Goal: Information Seeking & Learning: Learn about a topic

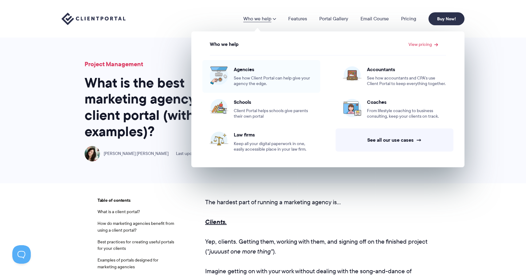
click at [248, 71] on span "Agencies" at bounding box center [273, 69] width 79 height 6
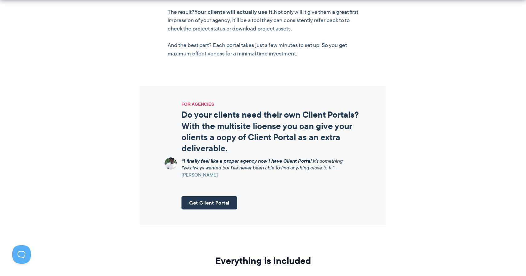
scroll to position [679, 0]
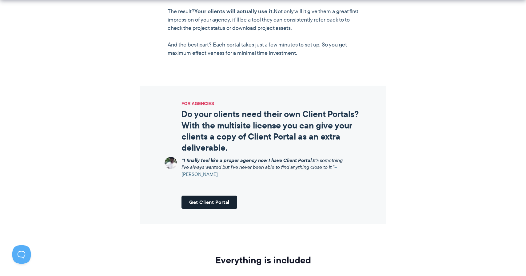
click at [213, 202] on link "Get Client Portal" at bounding box center [209, 201] width 56 height 13
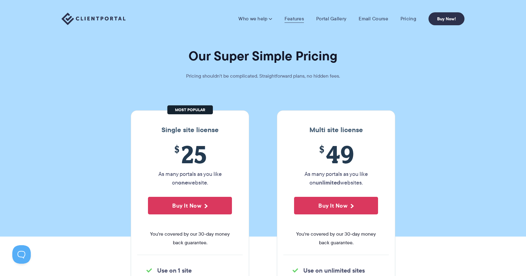
click at [298, 18] on link "Features" at bounding box center [293, 19] width 19 height 6
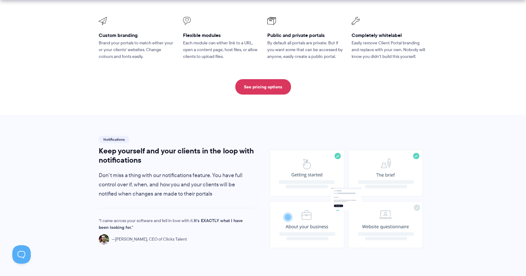
scroll to position [341, 0]
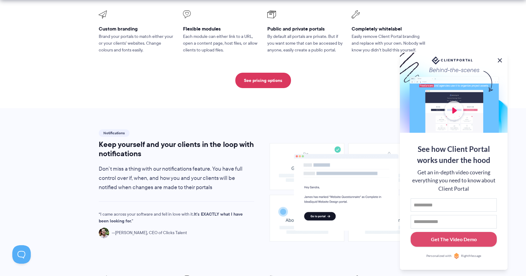
click at [500, 58] on button at bounding box center [499, 60] width 7 height 7
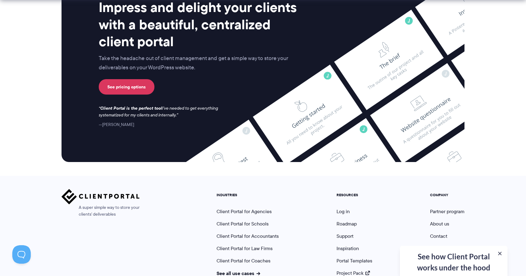
scroll to position [1623, 0]
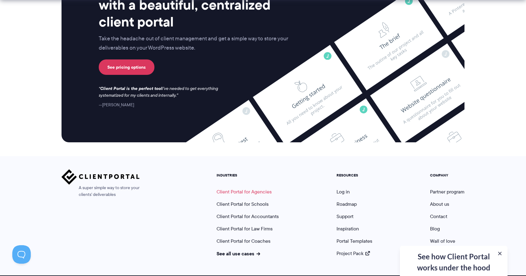
click at [253, 188] on link "Client Portal for Agencies" at bounding box center [243, 191] width 55 height 7
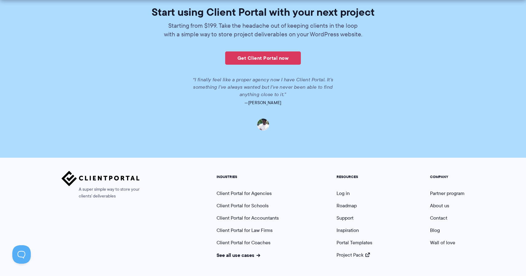
scroll to position [1424, 0]
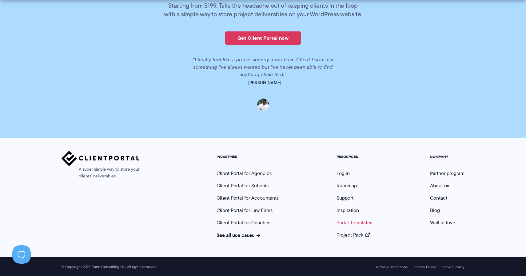
click at [343, 223] on link "Portal Templates" at bounding box center [354, 222] width 36 height 7
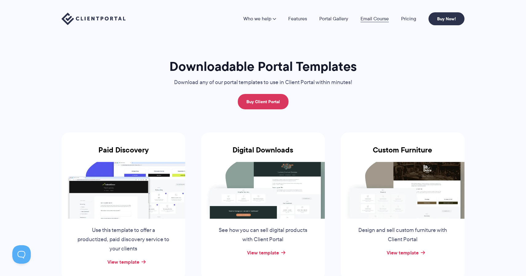
click at [376, 20] on link "Email Course" at bounding box center [374, 18] width 28 height 5
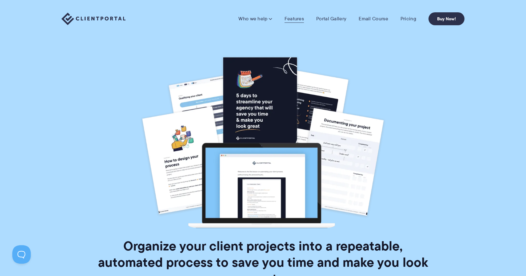
click at [293, 19] on link "Features" at bounding box center [293, 19] width 19 height 6
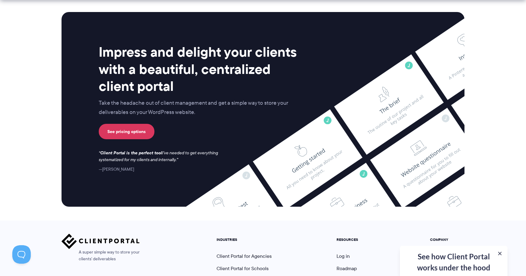
scroll to position [1623, 0]
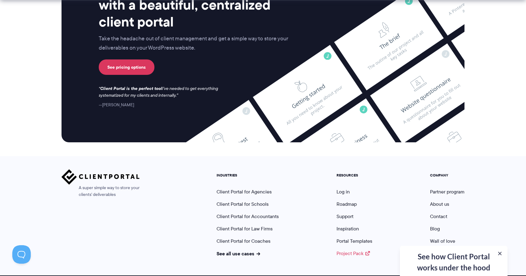
click at [345, 249] on link "Project Pack" at bounding box center [352, 252] width 33 height 7
click at [350, 225] on link "Inspiration" at bounding box center [347, 228] width 22 height 7
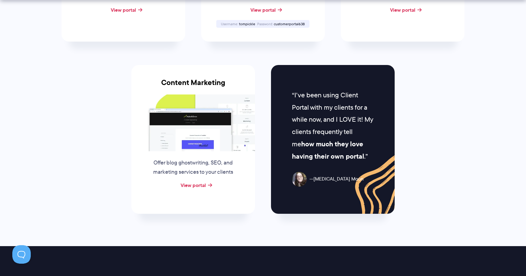
scroll to position [598, 0]
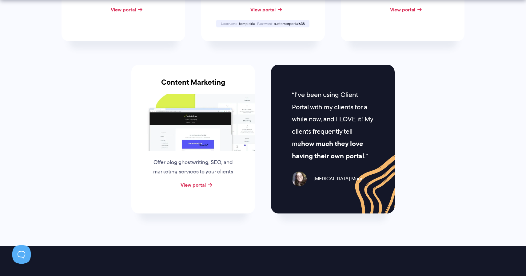
click at [201, 180] on div "View portal" at bounding box center [193, 184] width 124 height 9
click at [200, 183] on link "View portal" at bounding box center [193, 184] width 25 height 7
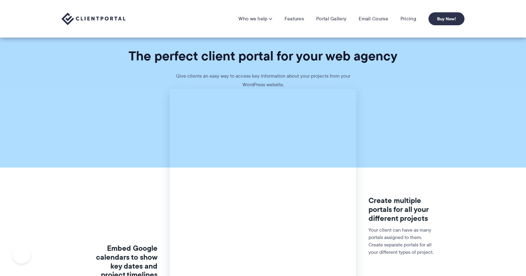
scroll to position [679, 0]
